Goal: Browse casually: Explore the website without a specific task or goal

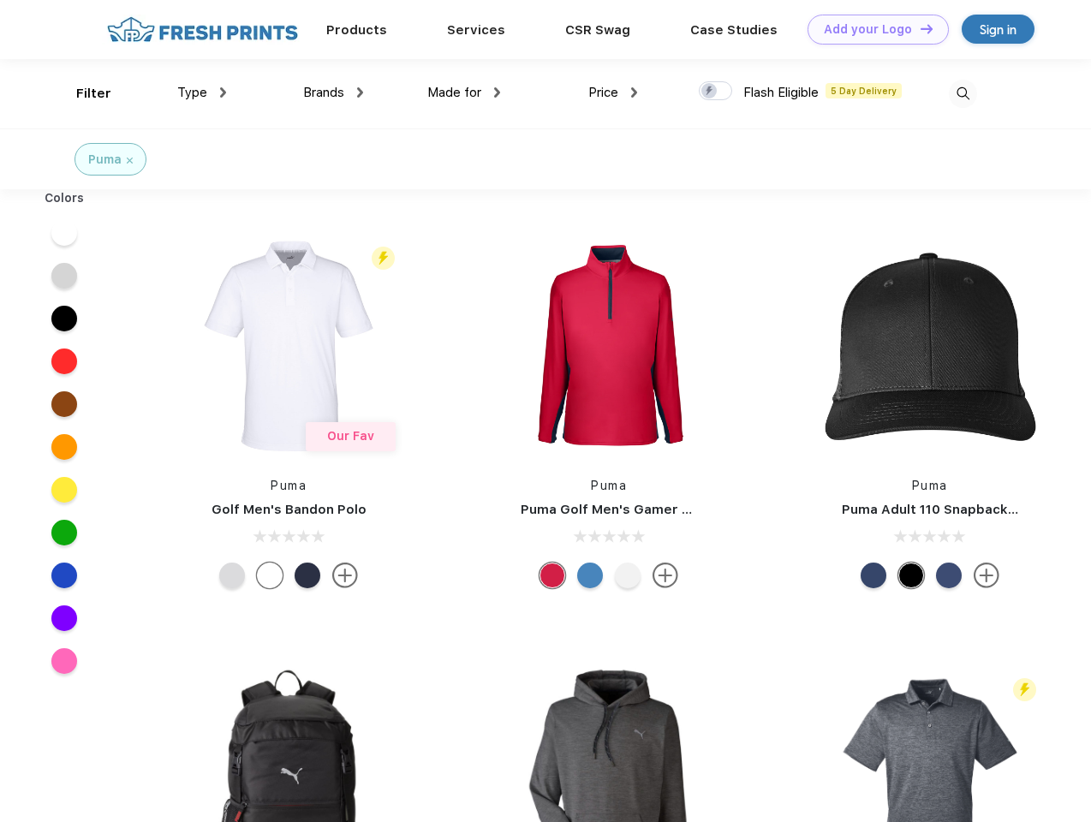
click at [872, 29] on link "Add your Logo Design Tool" at bounding box center [877, 30] width 141 height 30
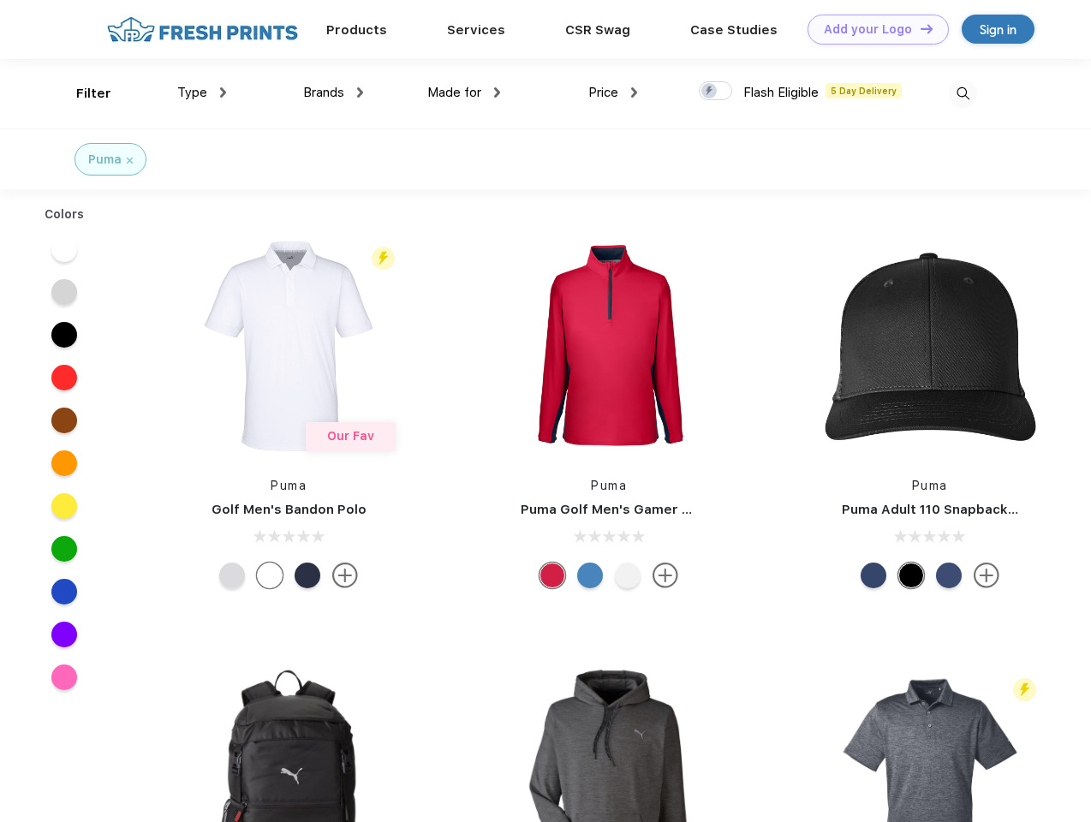
click at [0, 0] on div "Design Tool" at bounding box center [0, 0] width 0 height 0
click at [919, 28] on link "Add your Logo Design Tool" at bounding box center [877, 30] width 141 height 30
click at [82, 93] on div "Filter" at bounding box center [93, 94] width 35 height 20
click at [202, 92] on span "Type" at bounding box center [192, 92] width 30 height 15
click at [333, 92] on span "Brands" at bounding box center [323, 92] width 41 height 15
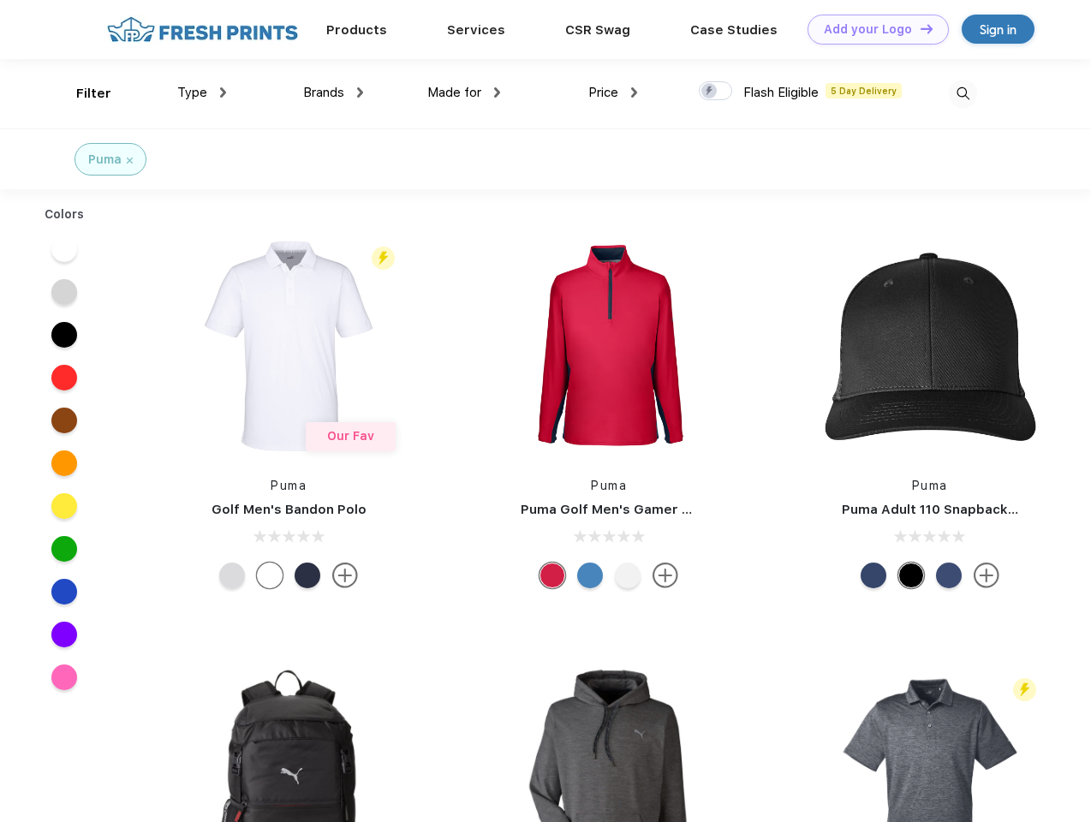
click at [464, 92] on span "Made for" at bounding box center [454, 92] width 54 height 15
click at [613, 92] on span "Price" at bounding box center [603, 92] width 30 height 15
click at [716, 92] on div at bounding box center [715, 90] width 33 height 19
click at [710, 92] on input "checkbox" at bounding box center [704, 85] width 11 height 11
click at [962, 93] on img at bounding box center [963, 94] width 28 height 28
